Goal: Check status: Check status

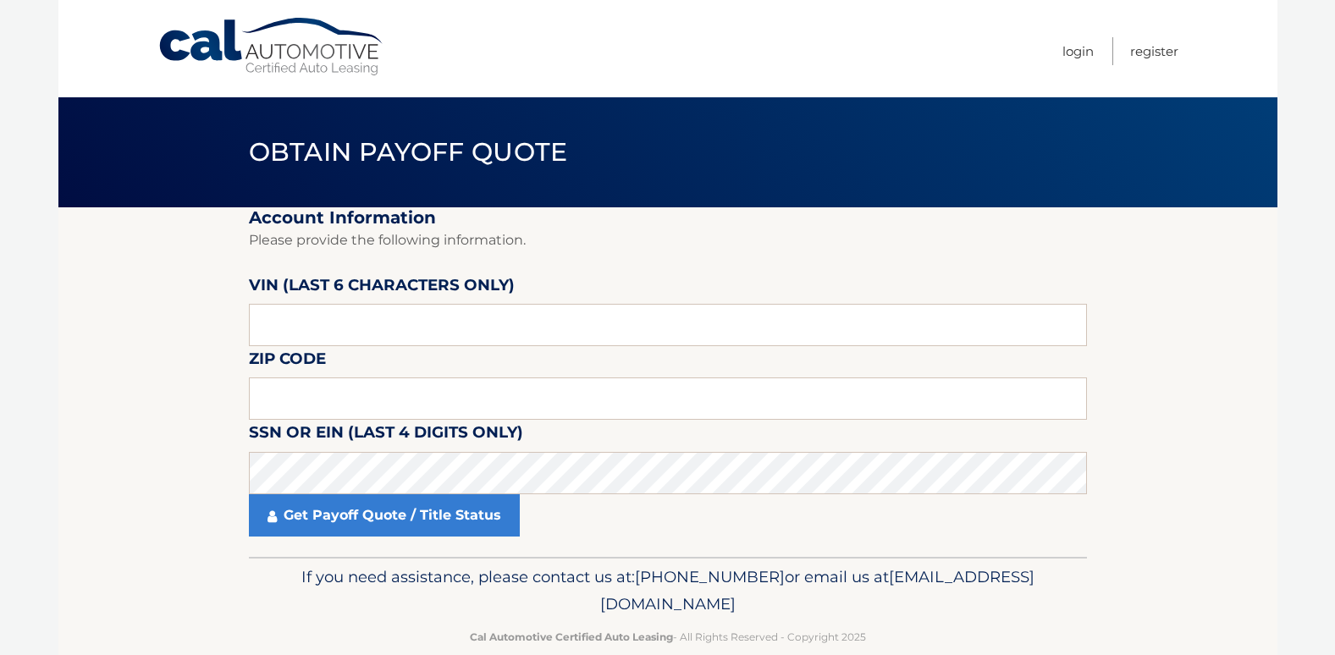
click at [398, 297] on label "VIN (last 6 characters only)" at bounding box center [382, 288] width 266 height 31
click at [373, 325] on input "text" at bounding box center [668, 325] width 838 height 42
type input "224907"
click at [378, 394] on input "text" at bounding box center [668, 399] width 838 height 42
type input "3"
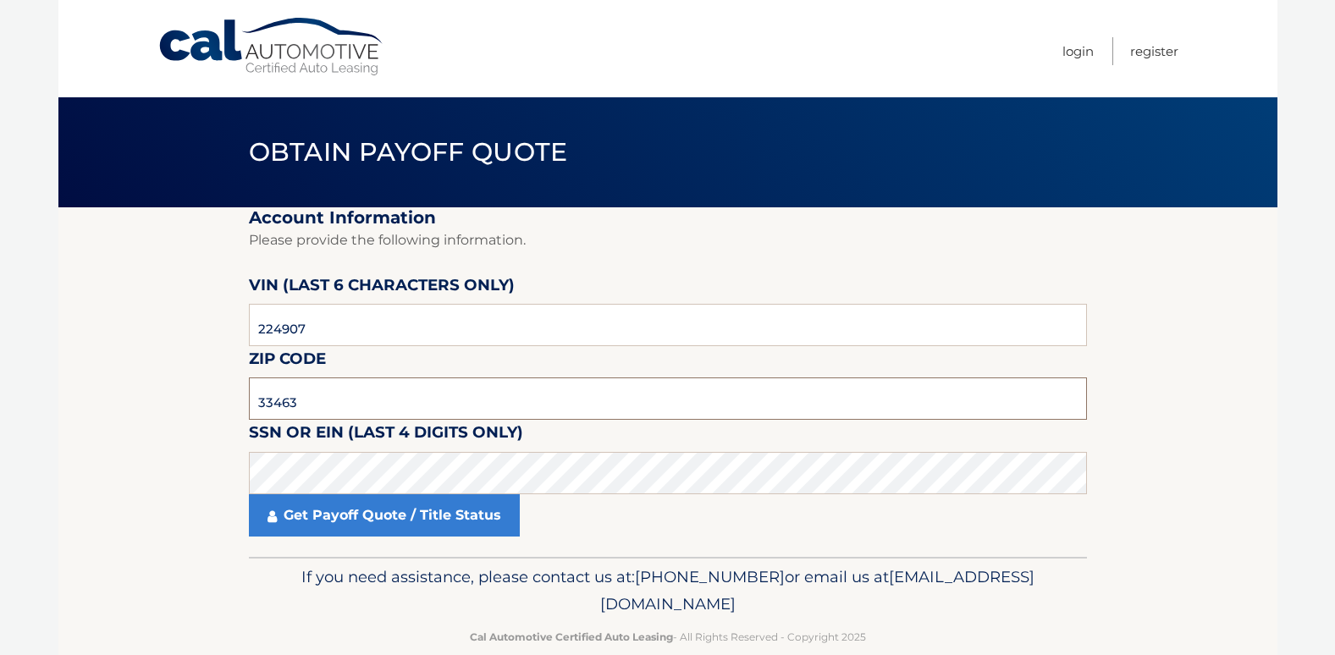
type input "33463"
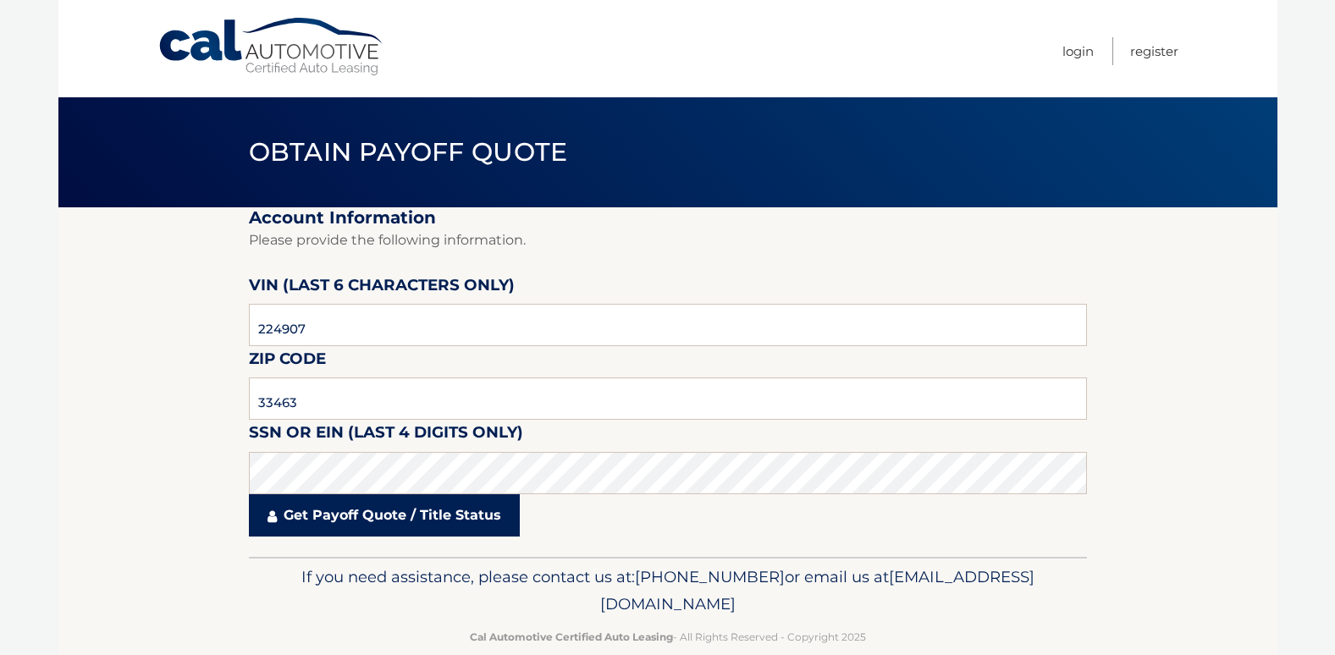
click at [347, 514] on link "Get Payoff Quote / Title Status" at bounding box center [384, 515] width 271 height 42
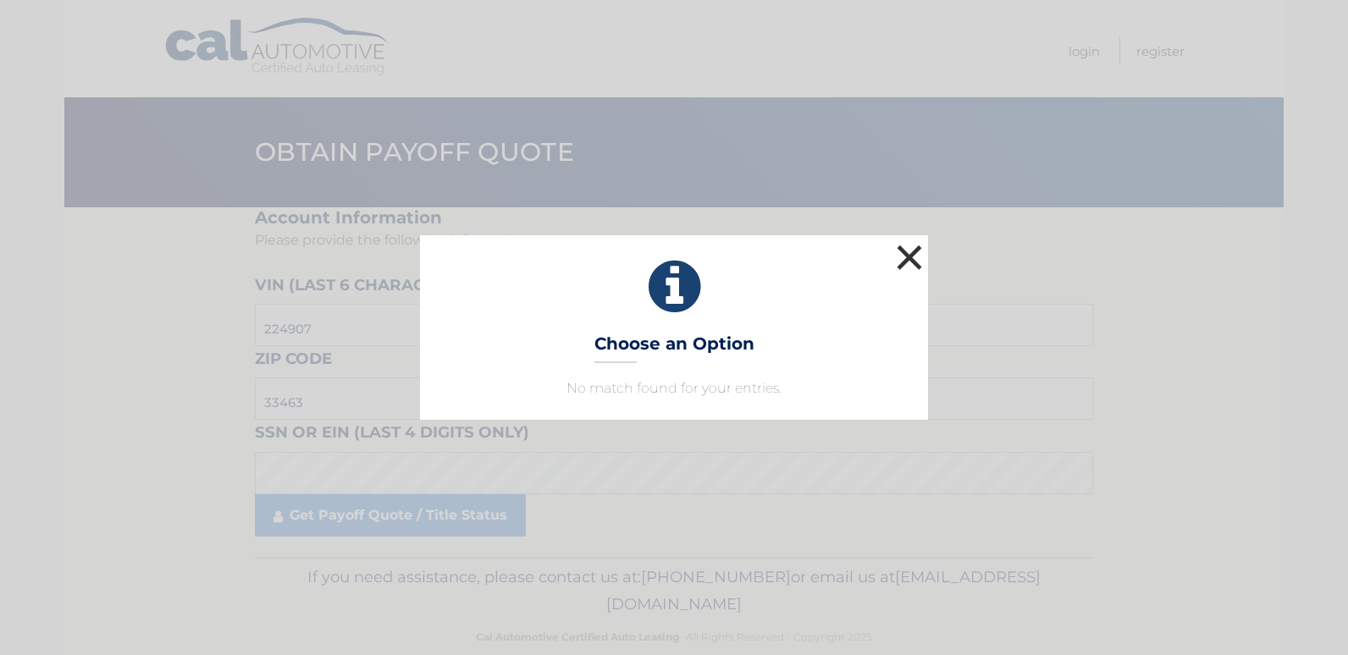
click at [916, 255] on button "×" at bounding box center [909, 257] width 34 height 34
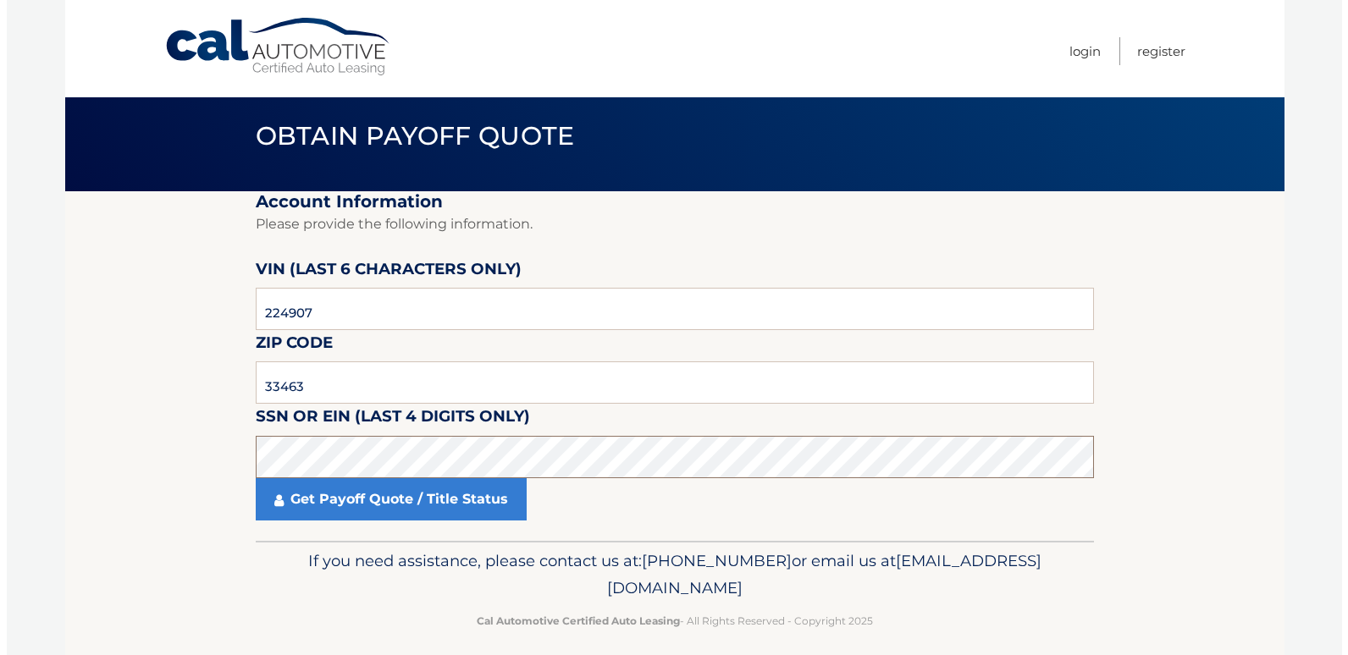
scroll to position [30, 0]
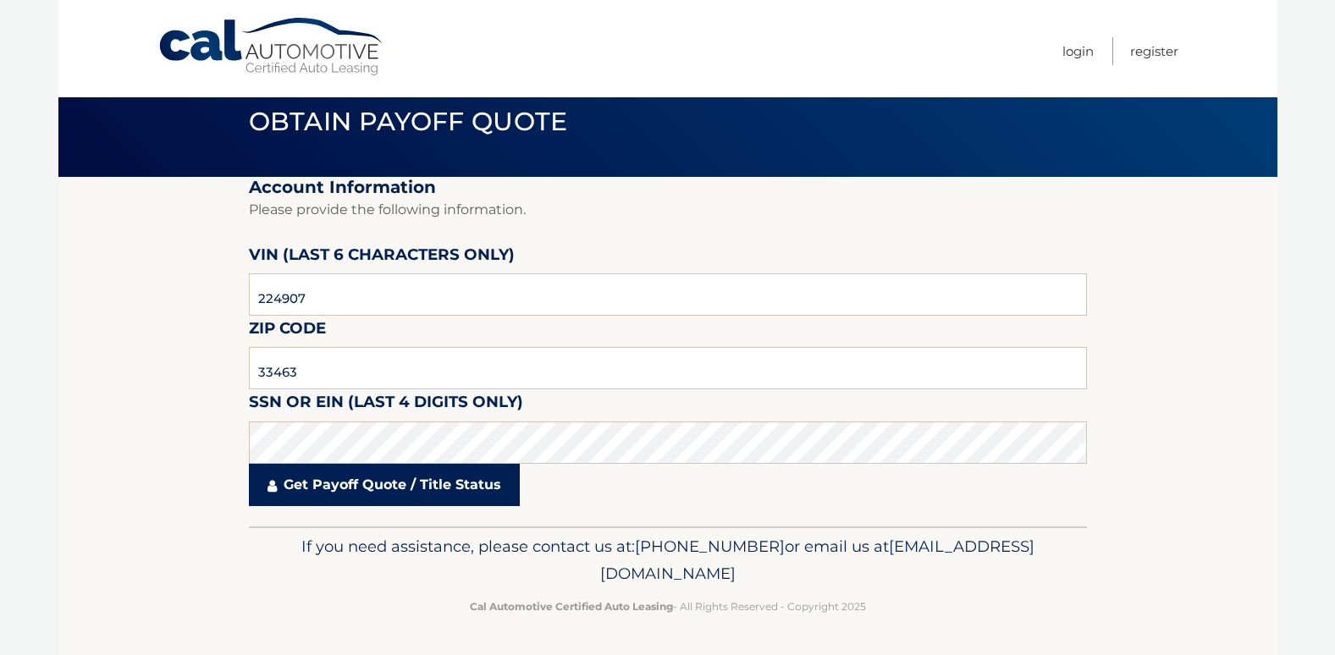
click at [414, 477] on link "Get Payoff Quote / Title Status" at bounding box center [384, 485] width 271 height 42
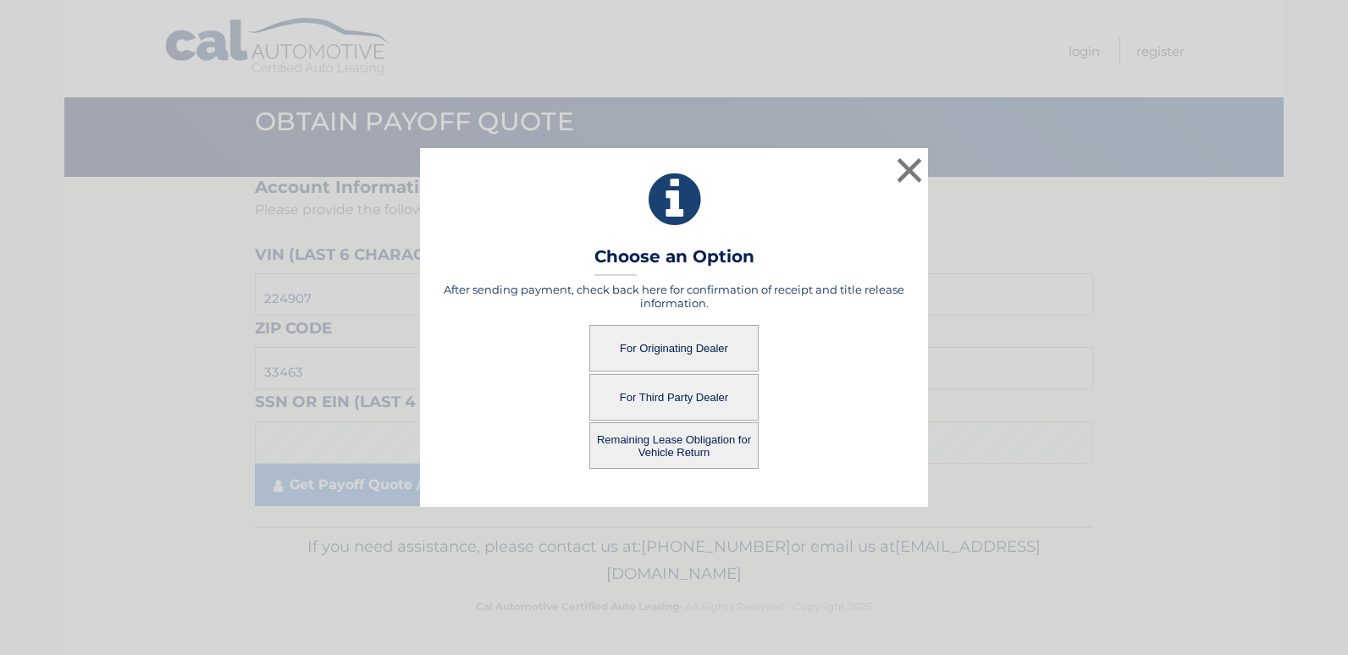
click at [640, 397] on button "For Third Party Dealer" at bounding box center [673, 397] width 169 height 47
click at [505, 426] on div "Remaining Lease Obligation for Vehicle Return" at bounding box center [674, 445] width 466 height 47
click at [653, 447] on button "Remaining Lease Obligation for Vehicle Return" at bounding box center [673, 445] width 169 height 47
click at [670, 440] on button "Remaining Lease Obligation for Vehicle Return" at bounding box center [673, 445] width 169 height 47
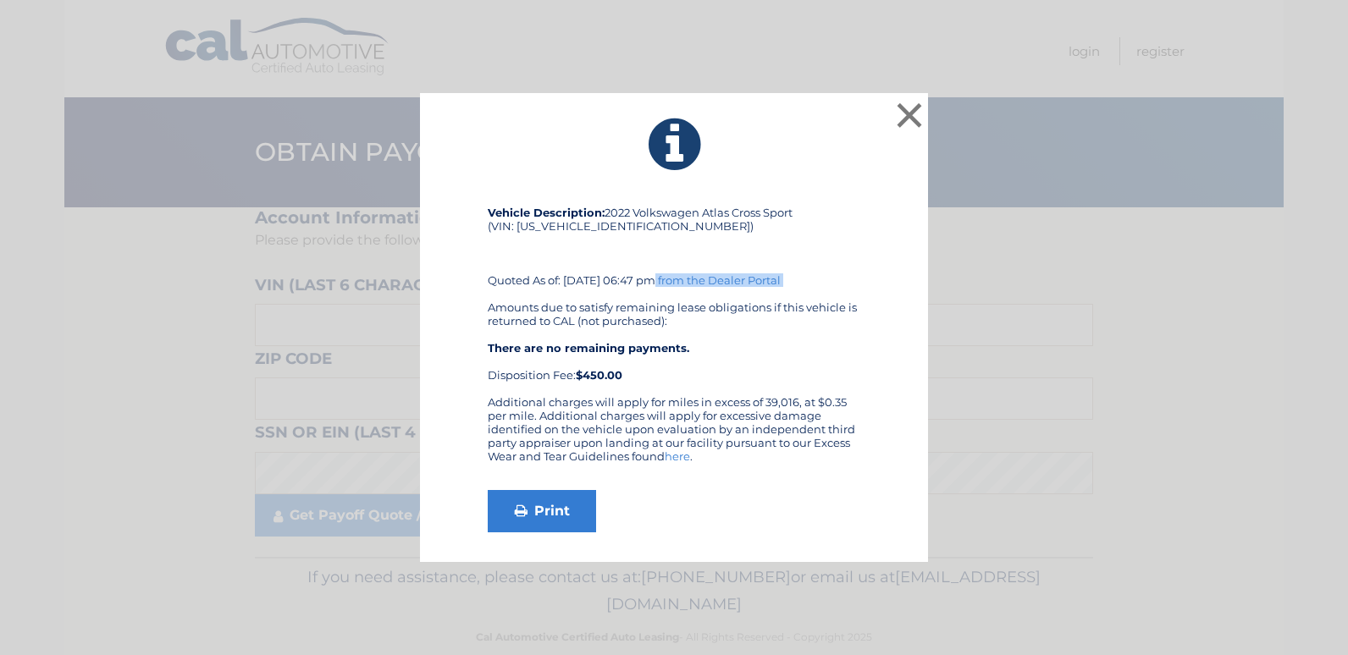
drag, startPoint x: 546, startPoint y: 285, endPoint x: 594, endPoint y: 296, distance: 49.5
click at [594, 296] on div "Vehicle Description: 2022 Volkswagen Atlas Cross Sport (VIN: [US_VEHICLE_IDENTI…" at bounding box center [674, 301] width 372 height 190
drag, startPoint x: 594, startPoint y: 296, endPoint x: 833, endPoint y: 371, distance: 250.1
click at [833, 371] on div "Amounts due to satisfy remaining lease obligations if this vehicle is returned …" at bounding box center [674, 340] width 372 height 81
click at [568, 510] on link "Print" at bounding box center [542, 511] width 108 height 42
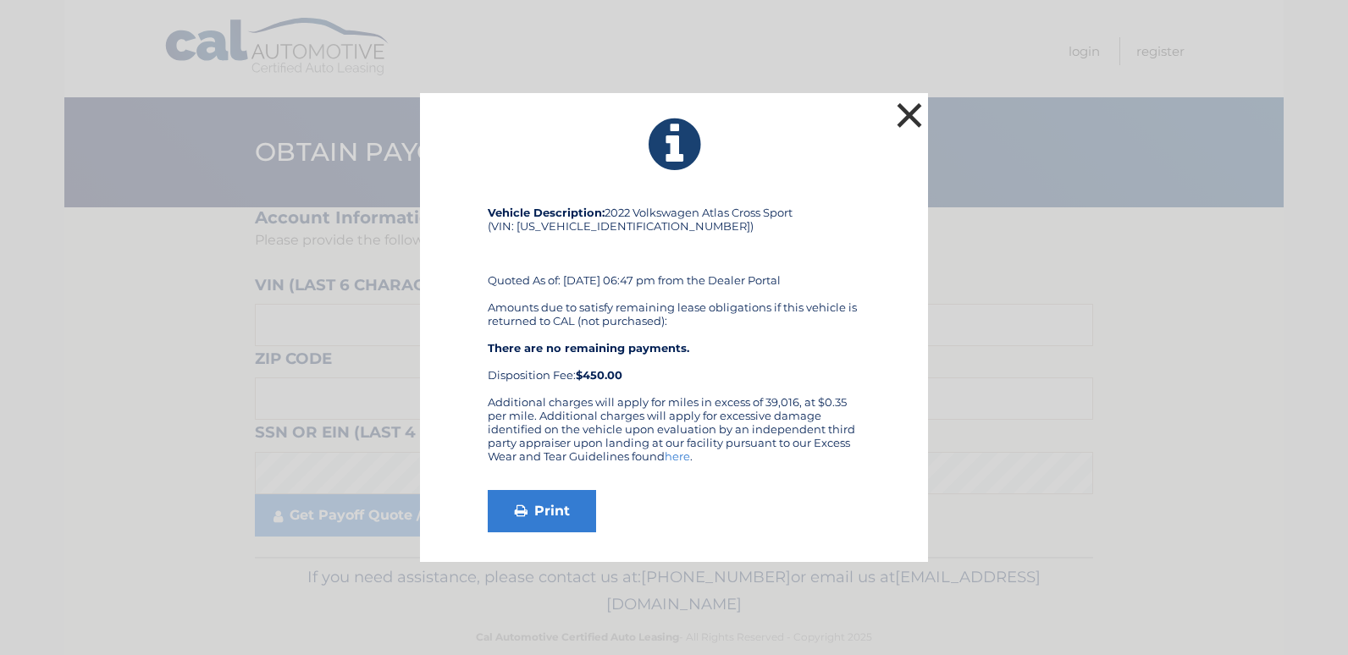
click at [907, 110] on button "×" at bounding box center [909, 115] width 34 height 34
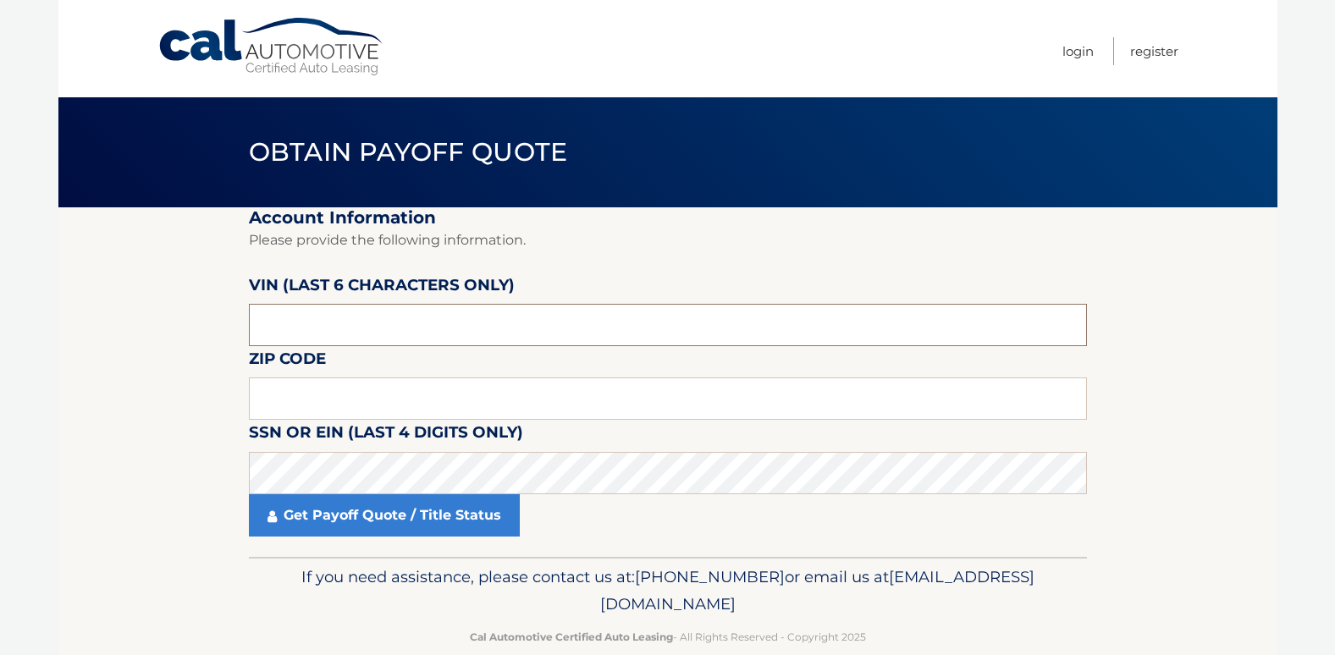
click at [348, 322] on input "text" at bounding box center [668, 325] width 838 height 42
type input "224907"
click at [369, 395] on input "text" at bounding box center [668, 399] width 838 height 42
type input "33463"
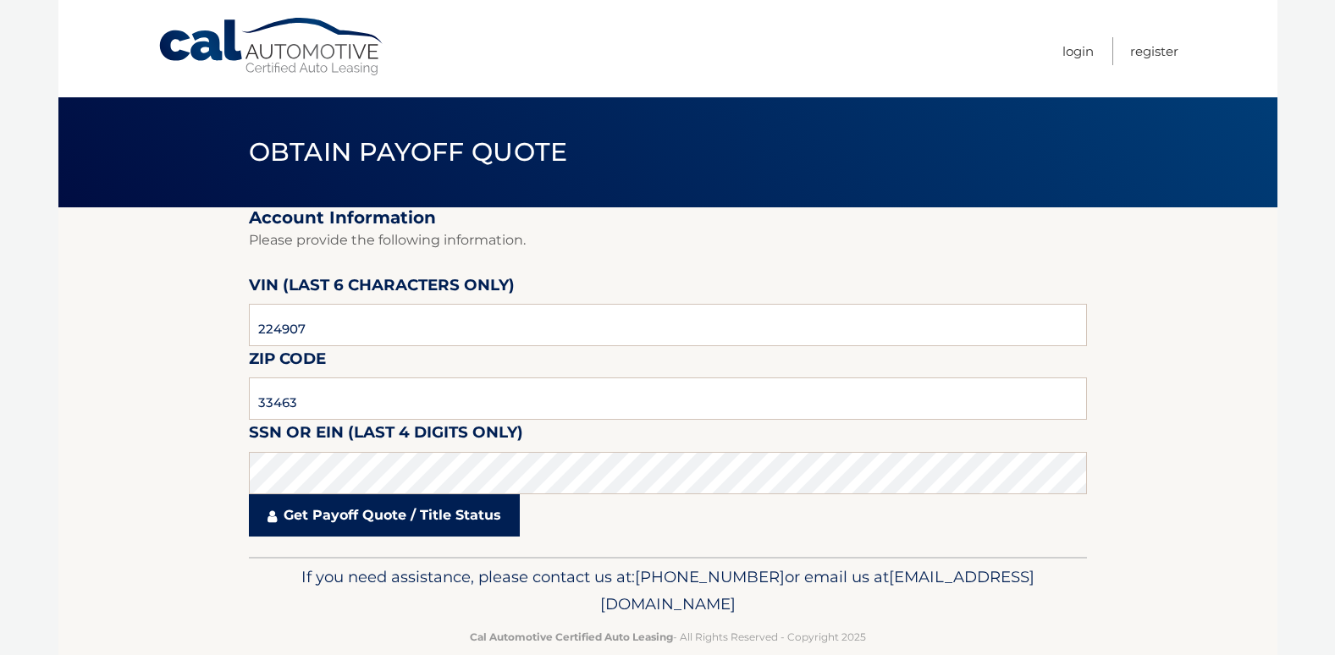
click at [388, 521] on link "Get Payoff Quote / Title Status" at bounding box center [384, 515] width 271 height 42
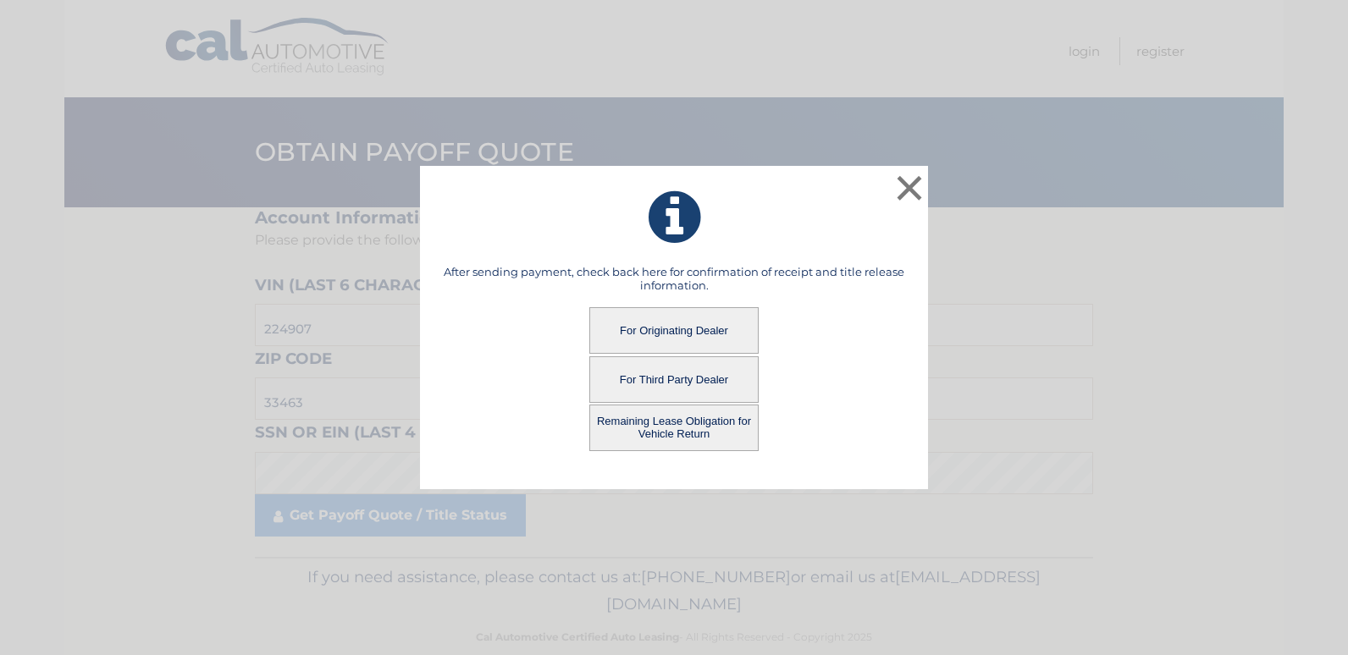
click at [674, 328] on button "For Originating Dealer" at bounding box center [673, 330] width 169 height 47
click at [656, 327] on button "For Originating Dealer" at bounding box center [673, 330] width 169 height 47
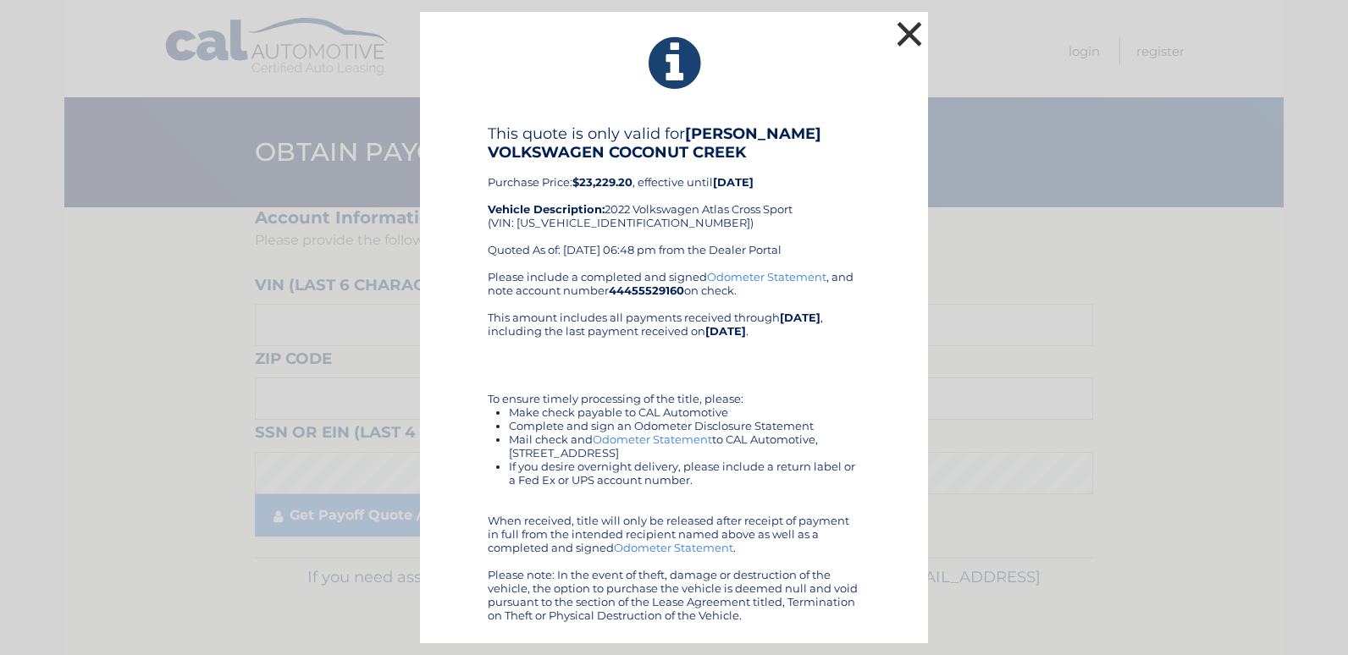
click at [915, 30] on button "×" at bounding box center [909, 34] width 34 height 34
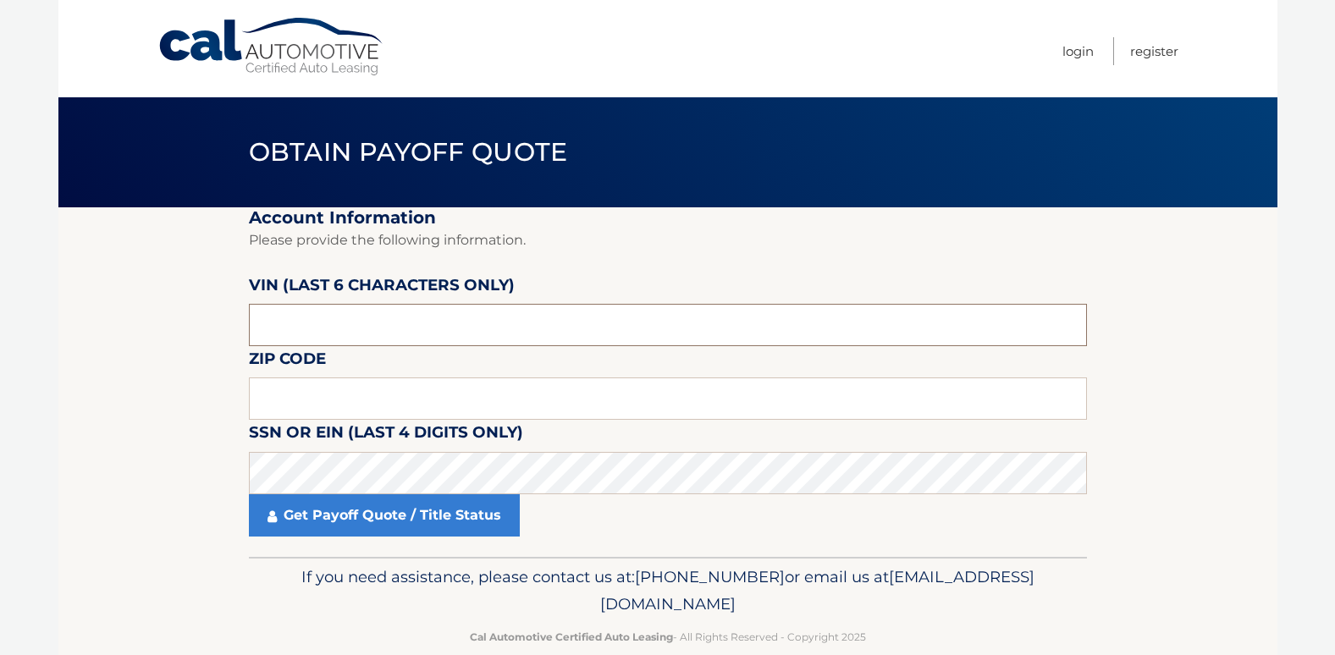
click at [345, 321] on input "text" at bounding box center [668, 325] width 838 height 42
type input "224907"
click at [341, 398] on input "text" at bounding box center [668, 399] width 838 height 42
type input "33463"
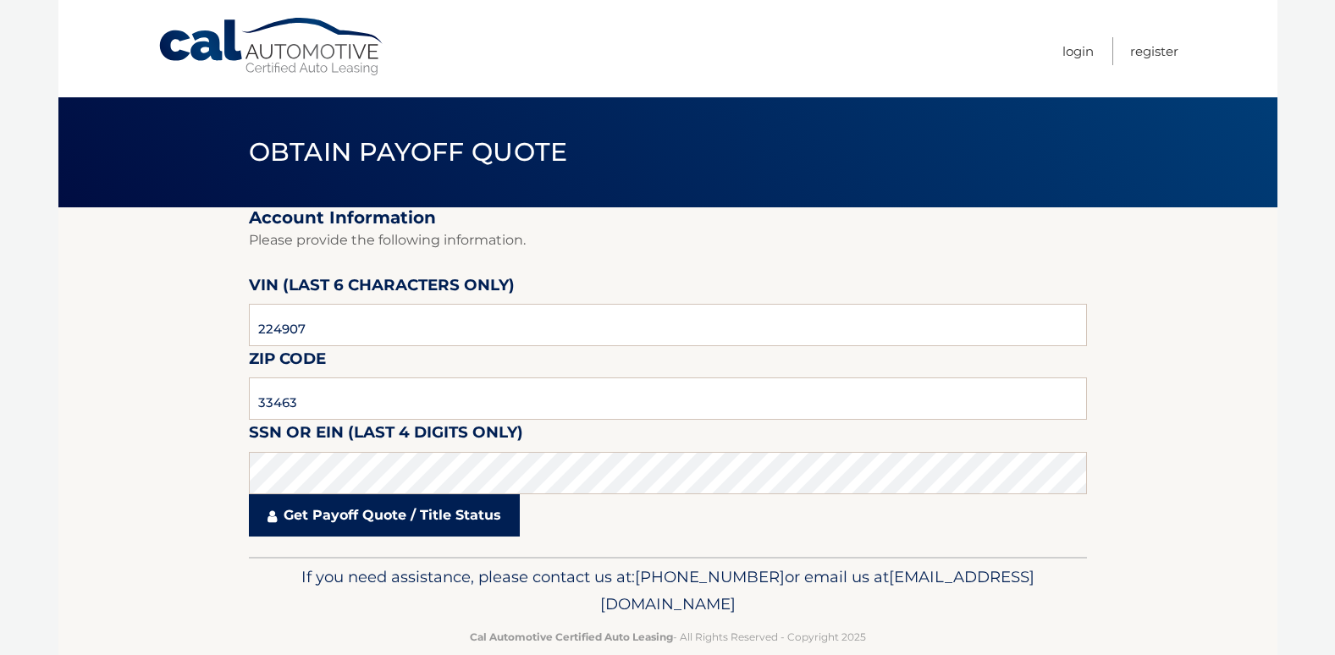
click at [322, 521] on link "Get Payoff Quote / Title Status" at bounding box center [384, 515] width 271 height 42
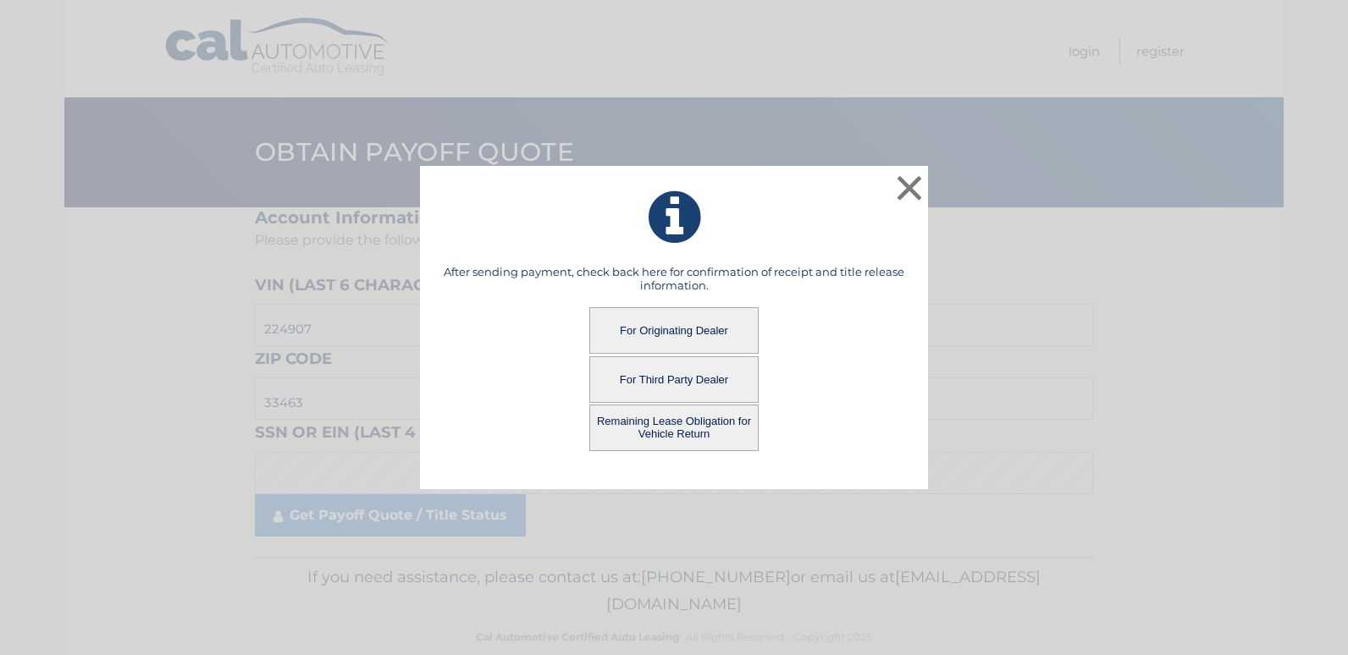
click at [702, 424] on button "Remaining Lease Obligation for Vehicle Return" at bounding box center [673, 428] width 169 height 47
click at [675, 422] on button "Remaining Lease Obligation for Vehicle Return" at bounding box center [673, 428] width 169 height 47
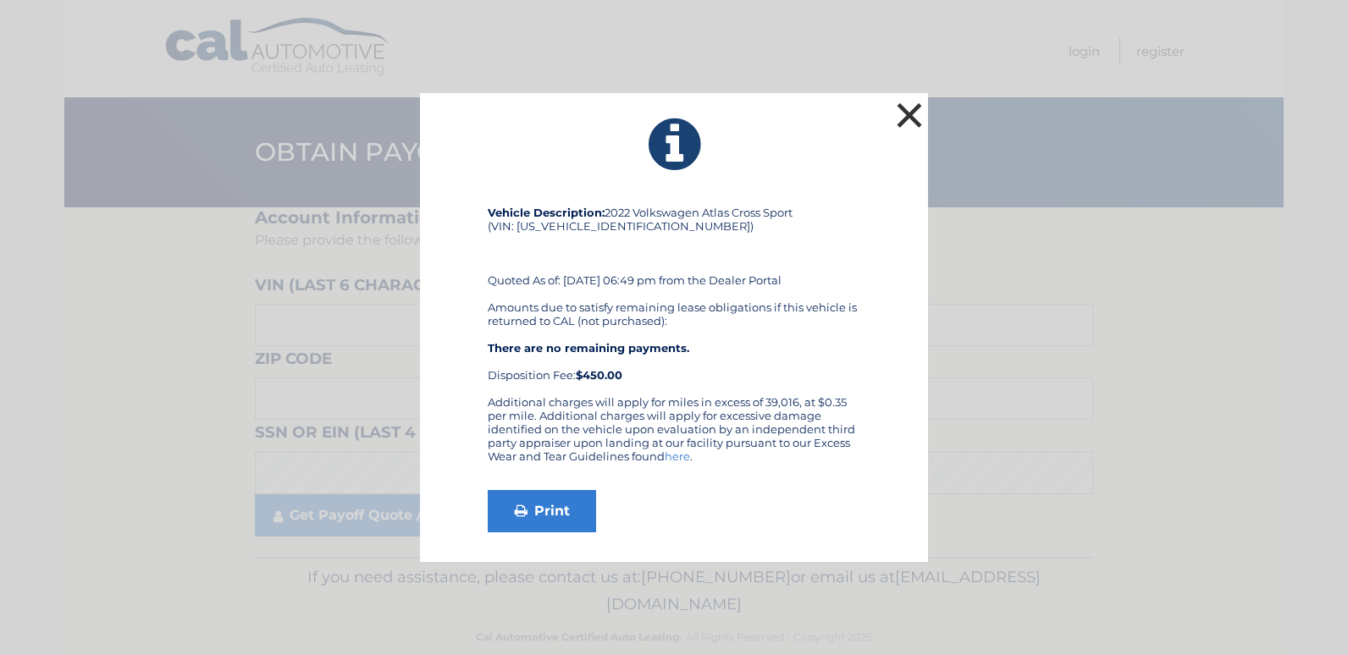
click at [907, 102] on button "×" at bounding box center [909, 115] width 34 height 34
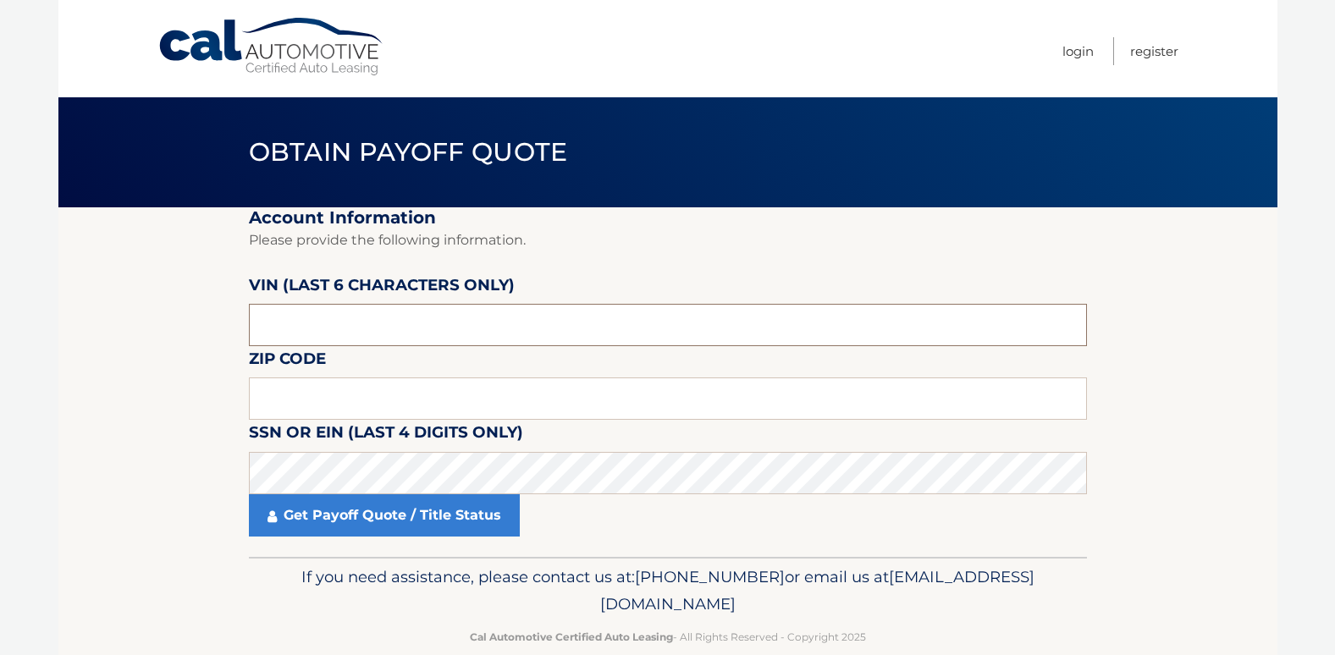
click at [357, 328] on input "text" at bounding box center [668, 325] width 838 height 42
type input "224907"
click at [329, 397] on input "text" at bounding box center [668, 399] width 838 height 42
type input "33463"
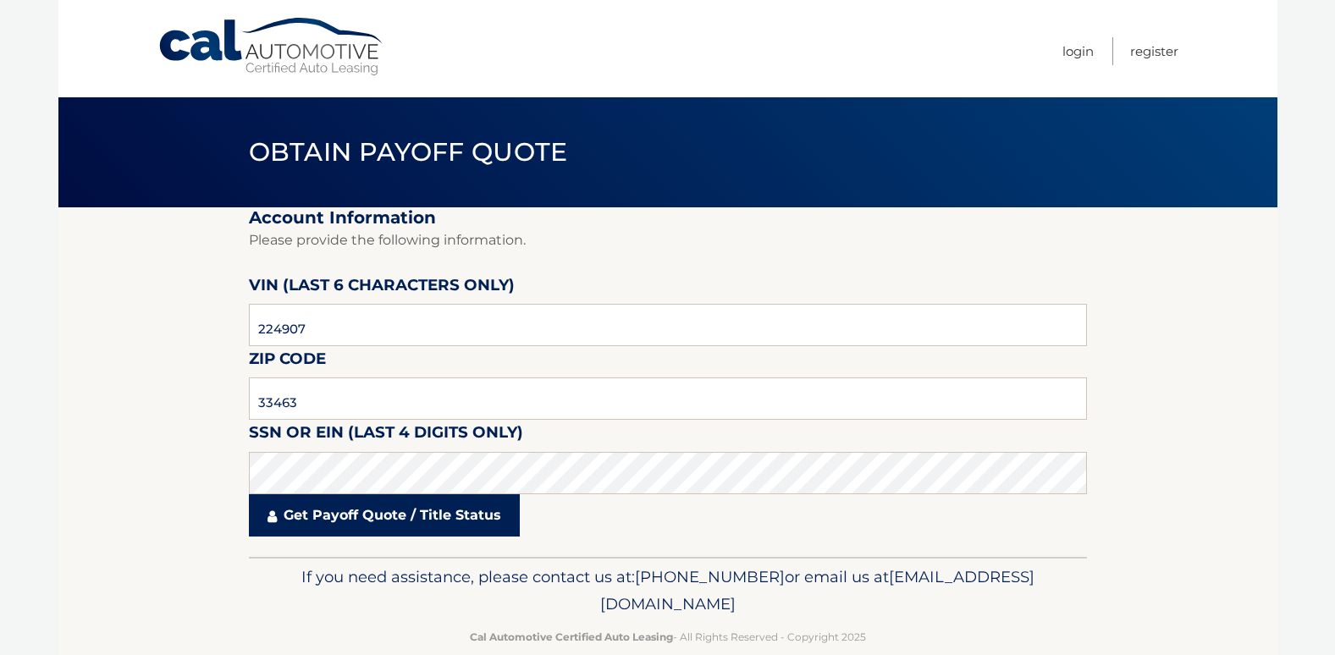
click at [339, 512] on link "Get Payoff Quote / Title Status" at bounding box center [384, 515] width 271 height 42
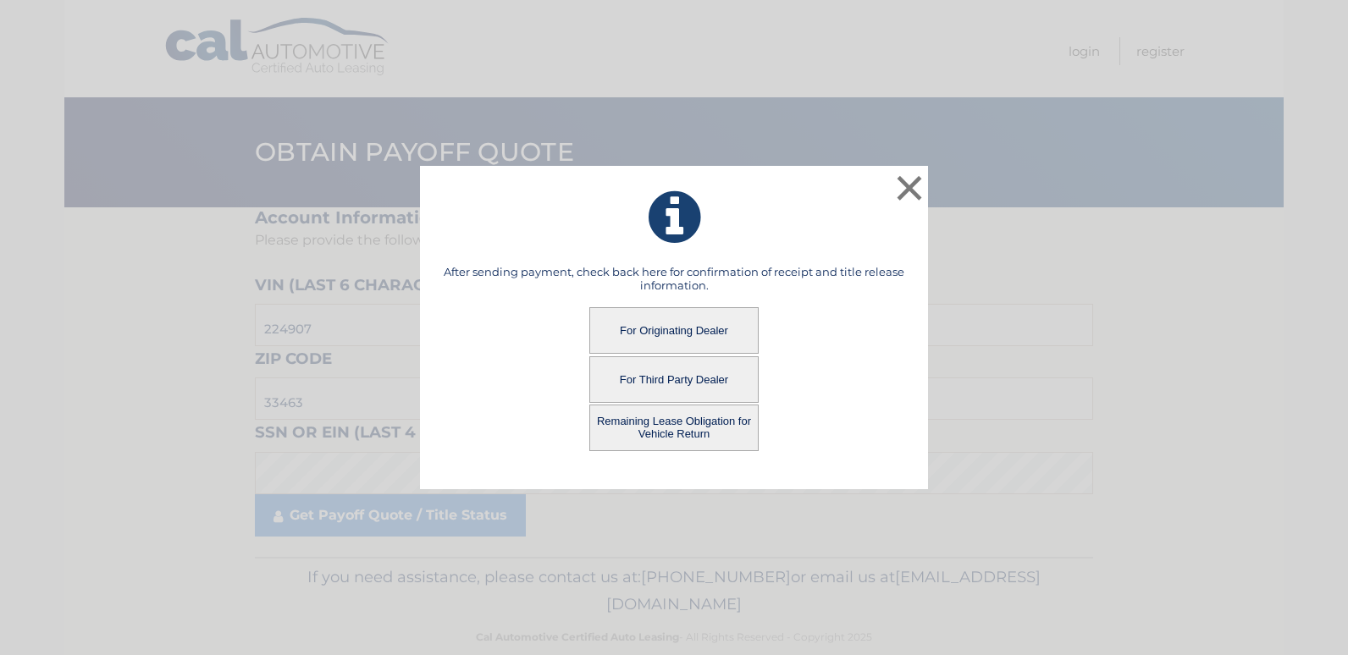
click at [664, 377] on button "For Third Party Dealer" at bounding box center [673, 379] width 169 height 47
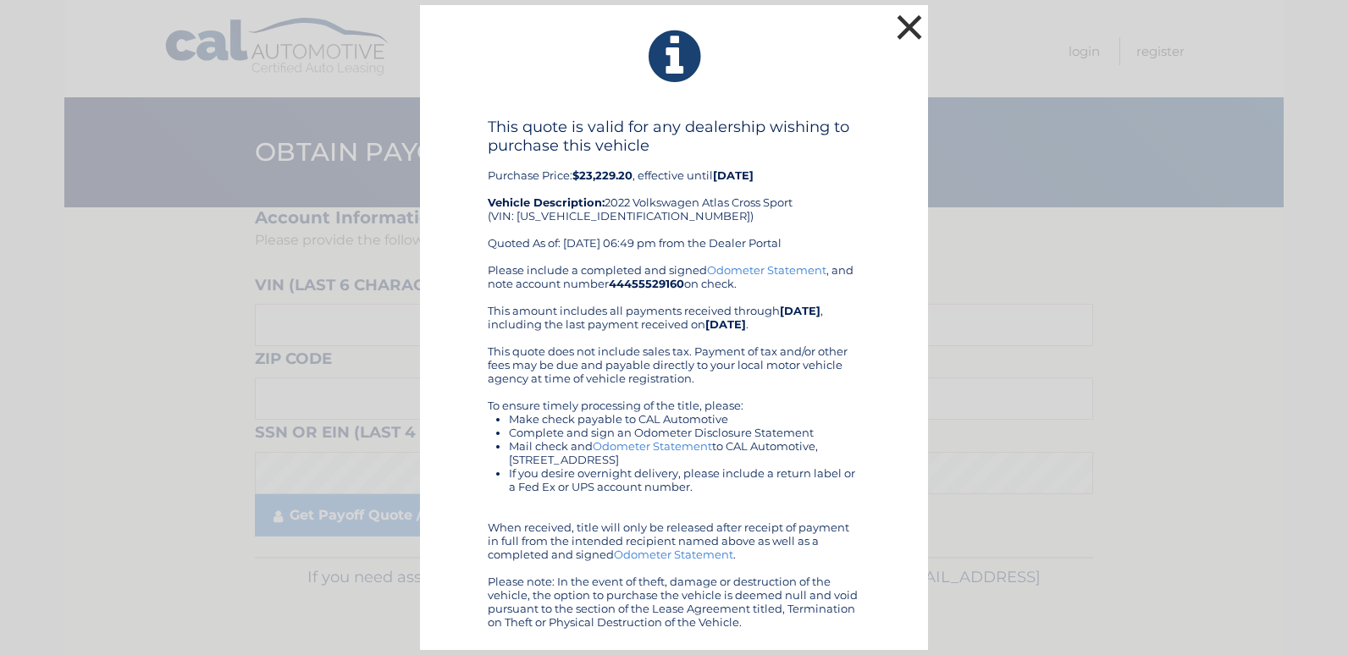
click at [909, 23] on button "×" at bounding box center [909, 27] width 34 height 34
